Goal: Register for event/course

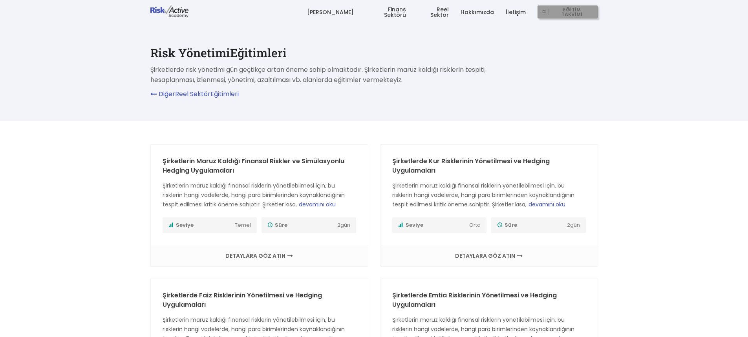
click at [566, 12] on span "EĞİTİM TAKVİMİ" at bounding box center [572, 12] width 46 height 11
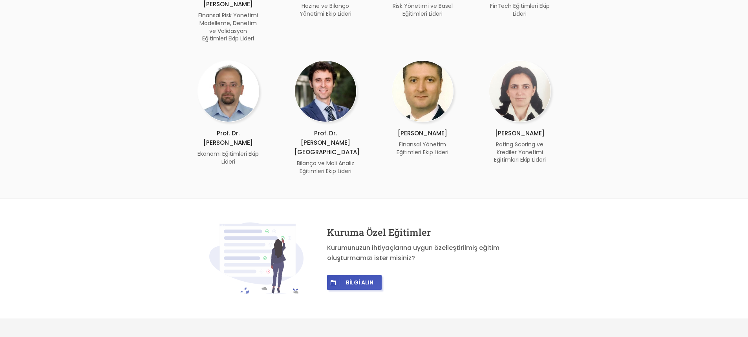
scroll to position [1433, 0]
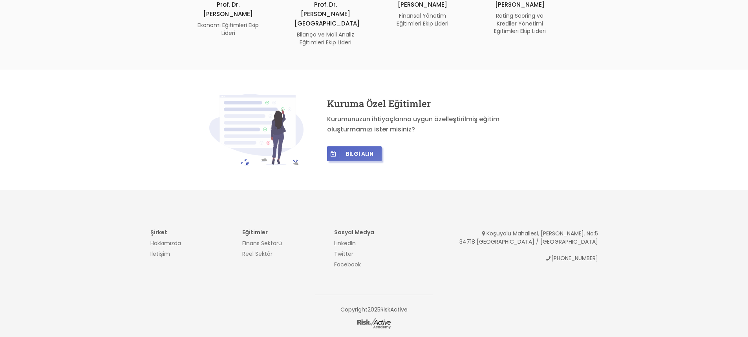
click at [365, 150] on span "BİLGİ ALIN" at bounding box center [359, 153] width 39 height 7
click at [358, 150] on span "BİLGİ ALIN" at bounding box center [359, 153] width 39 height 7
click at [350, 150] on span "BİLGİ ALIN" at bounding box center [359, 153] width 39 height 7
